Goal: Information Seeking & Learning: Learn about a topic

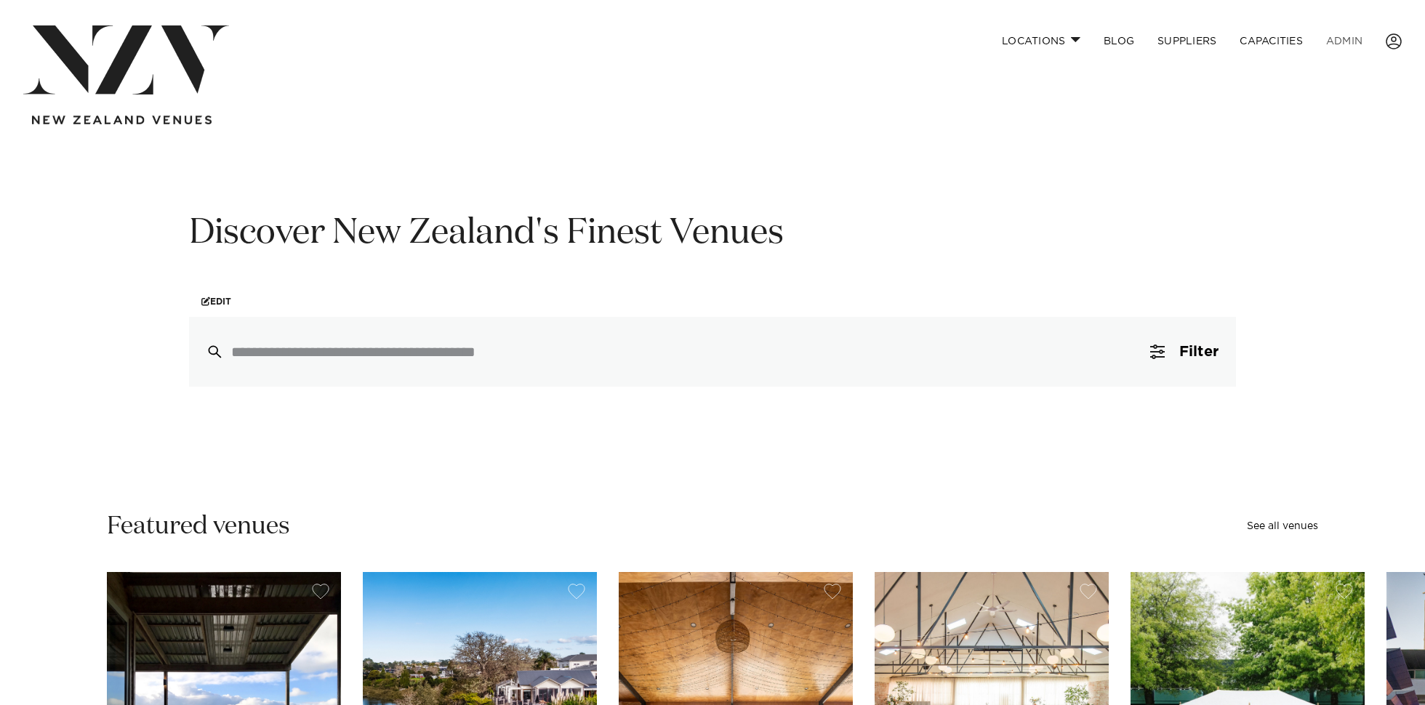
click at [1352, 34] on link "ADMIN" at bounding box center [1344, 40] width 60 height 31
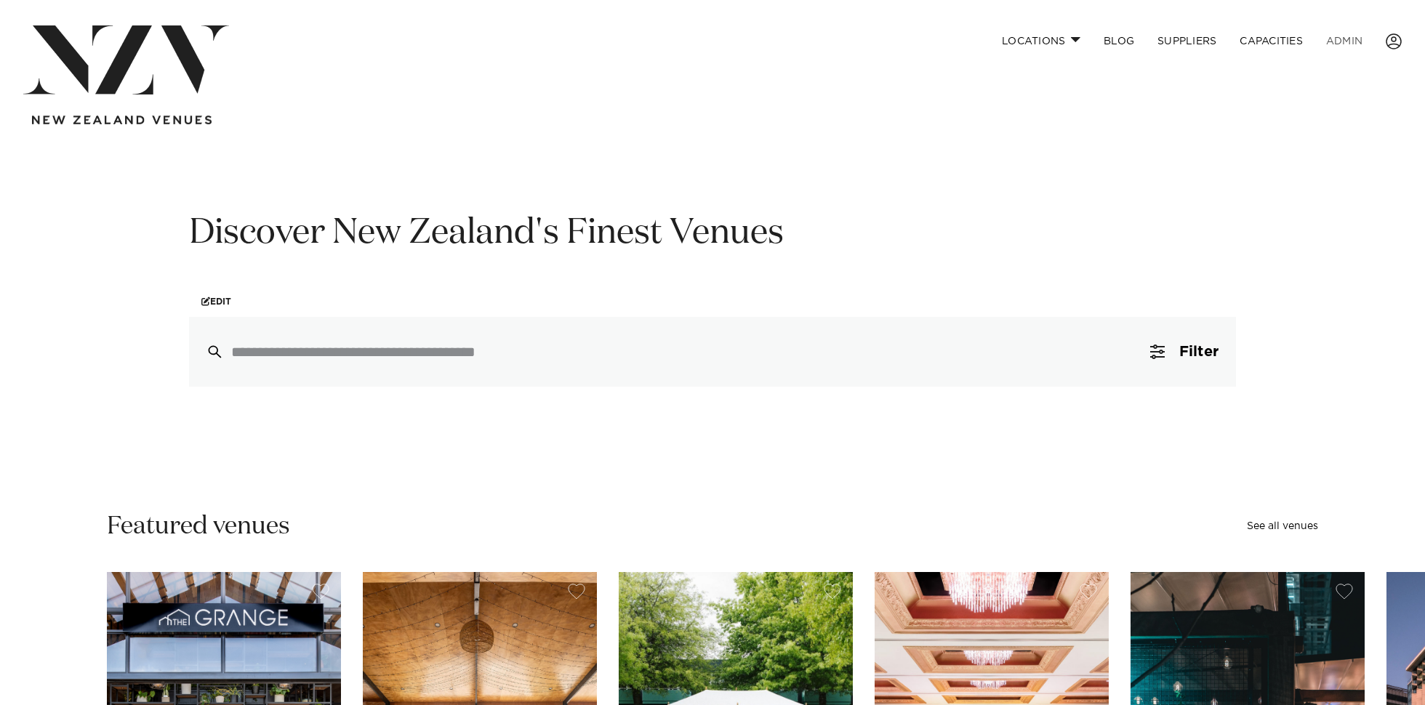
click at [1344, 41] on link "ADMIN" at bounding box center [1344, 40] width 60 height 31
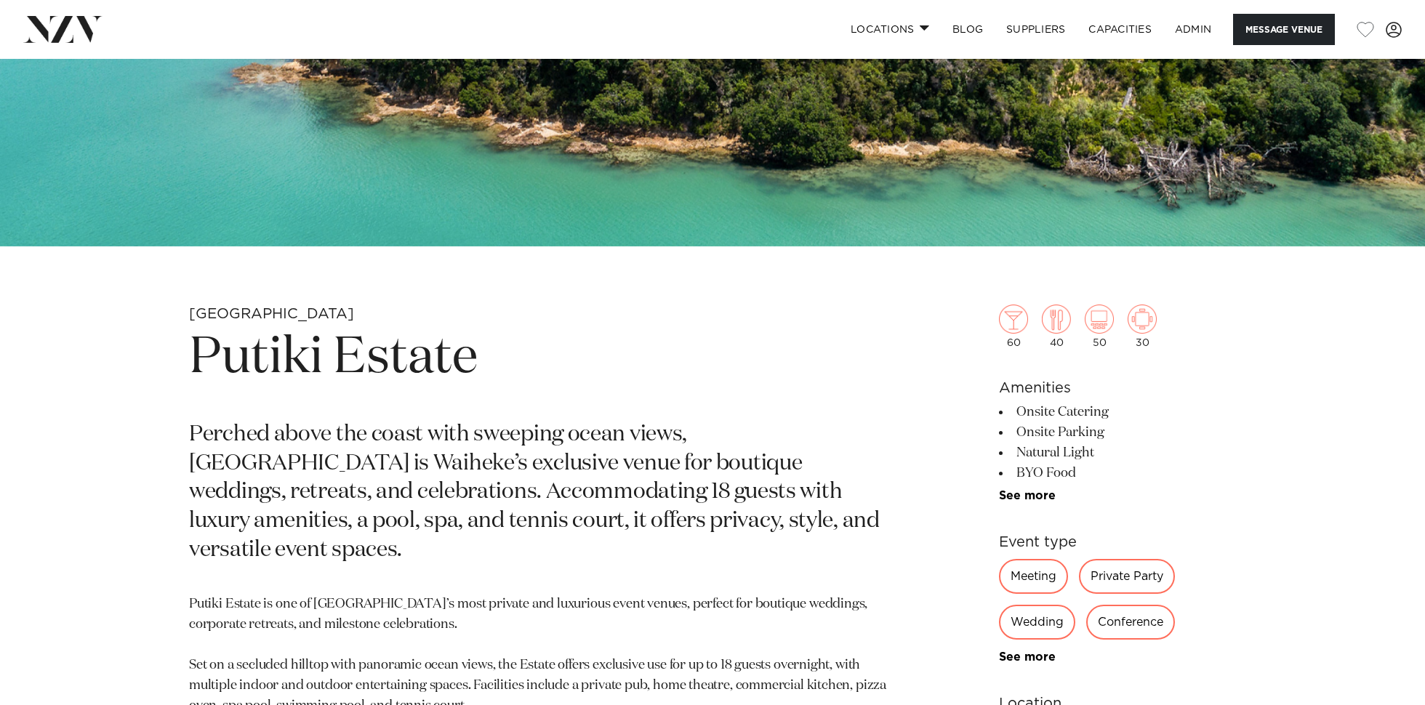
click at [315, 348] on h1 "Putiki Estate" at bounding box center [542, 358] width 706 height 67
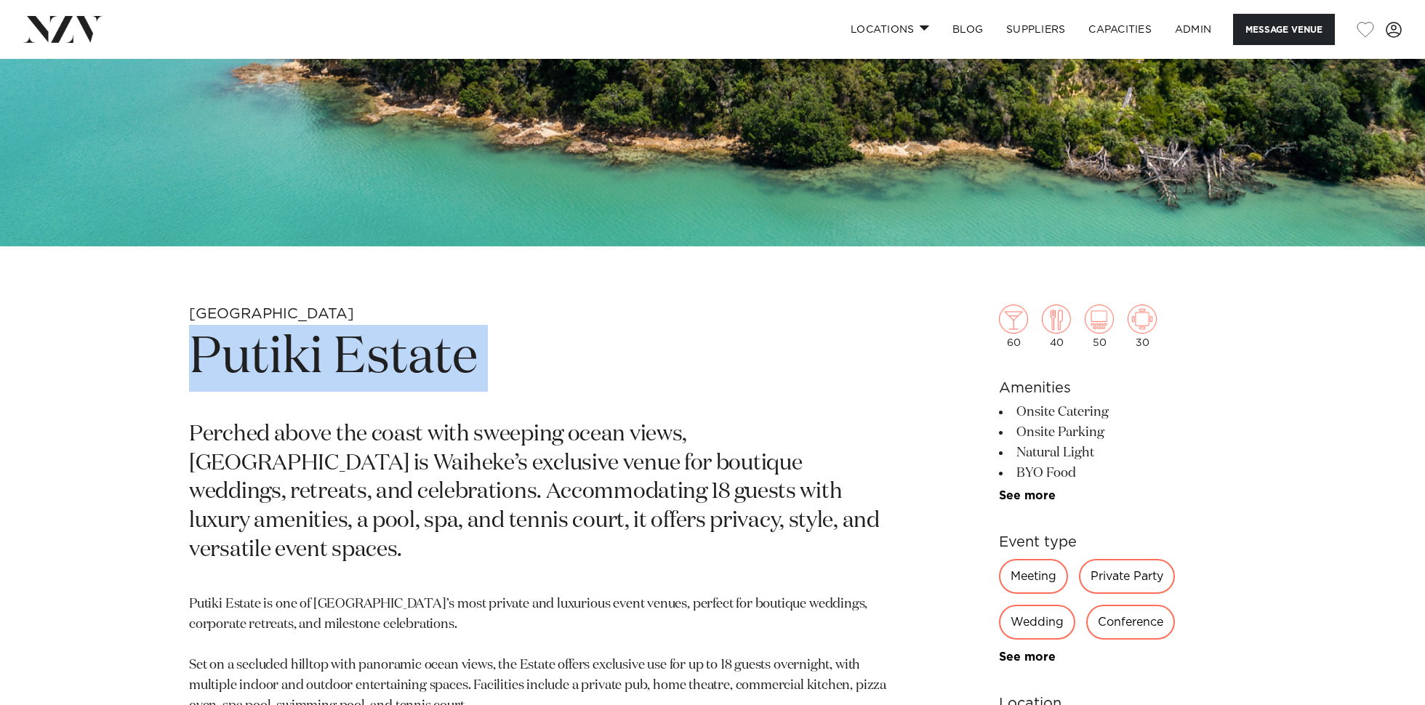
click at [315, 348] on h1 "Putiki Estate" at bounding box center [542, 358] width 706 height 67
copy section "Putiki Estate"
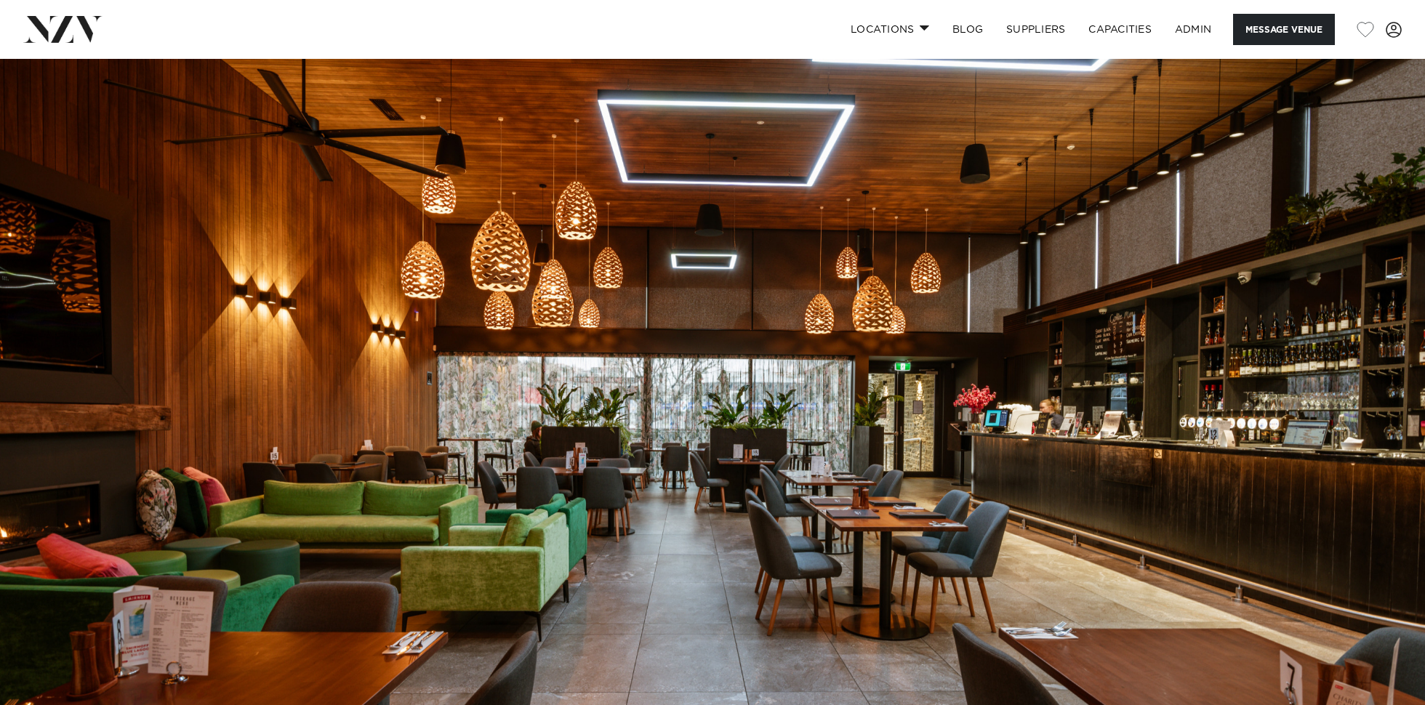
click at [1254, 354] on img at bounding box center [712, 393] width 1425 height 668
